Goal: Task Accomplishment & Management: Use online tool/utility

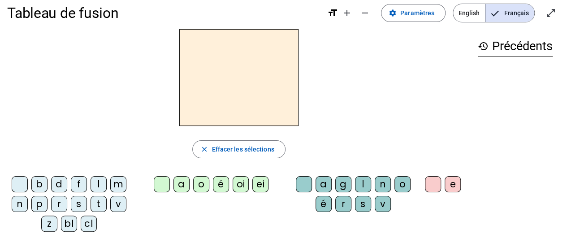
scroll to position [10, 0]
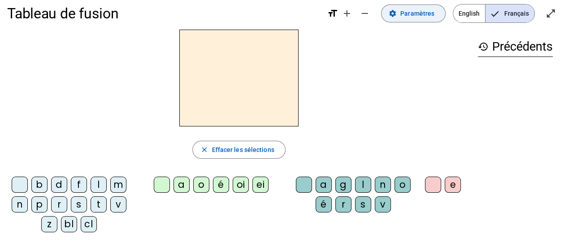
click at [415, 11] on span "Paramètres" at bounding box center [417, 13] width 34 height 11
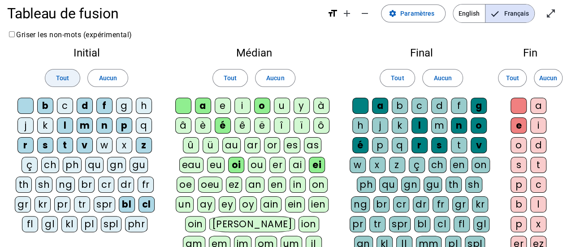
click at [61, 76] on span "Tout" at bounding box center [62, 78] width 13 height 11
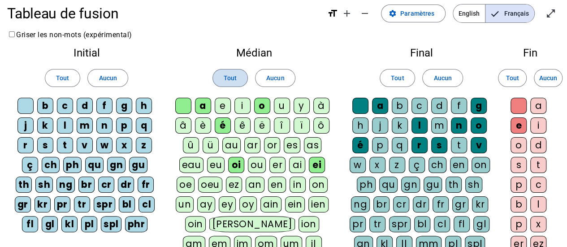
click at [239, 80] on span at bounding box center [230, 77] width 34 height 21
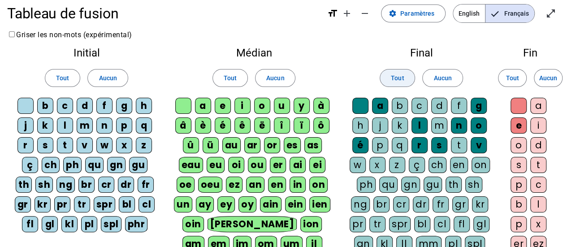
click at [395, 74] on span "Tout" at bounding box center [397, 78] width 13 height 11
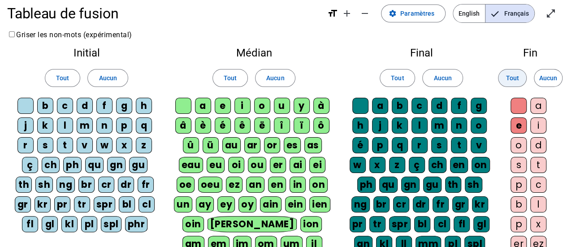
click at [508, 73] on span "Tout" at bounding box center [511, 78] width 13 height 11
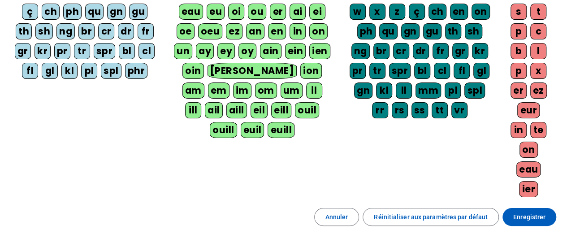
scroll to position [212, 0]
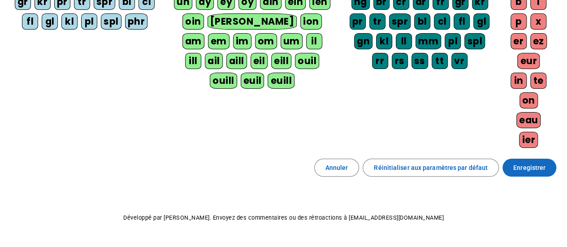
click at [544, 162] on span "Enregistrer" at bounding box center [529, 167] width 32 height 11
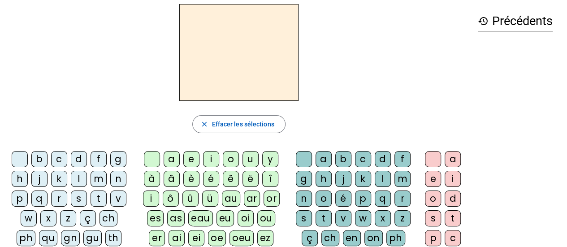
scroll to position [36, 0]
click at [98, 157] on div "f" at bounding box center [98, 158] width 16 height 16
click at [231, 180] on div "ê" at bounding box center [231, 178] width 16 height 16
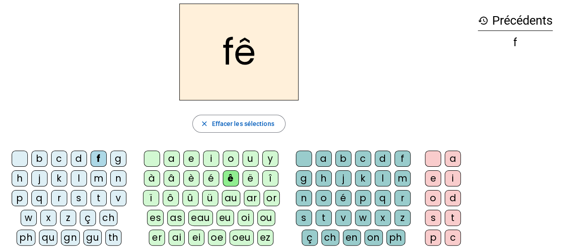
click at [326, 218] on div "t" at bounding box center [323, 218] width 16 height 16
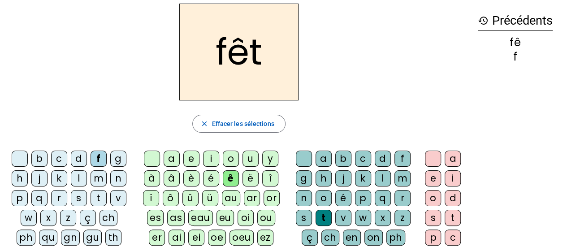
click at [430, 180] on div "e" at bounding box center [433, 178] width 16 height 16
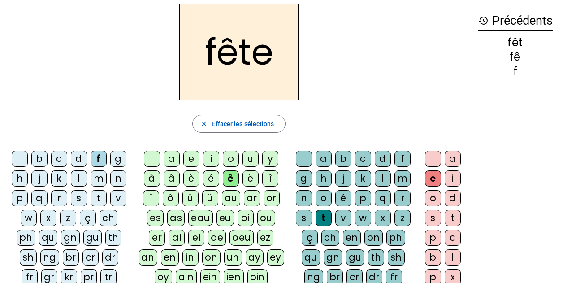
click at [99, 202] on div "t" at bounding box center [98, 198] width 16 height 16
click at [38, 160] on div "b" at bounding box center [39, 158] width 16 height 16
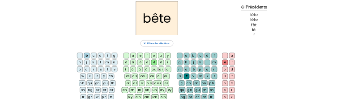
scroll to position [34, 0]
